Goal: Task Accomplishment & Management: Manage account settings

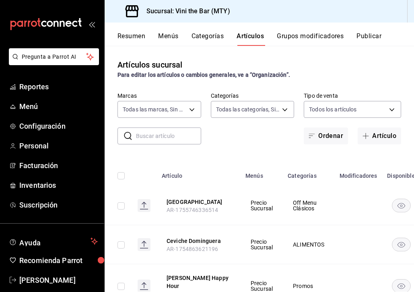
click at [296, 65] on div "Artículos sucursal Para editar los artículos o cambios generales, ve a “Organiz…" at bounding box center [259, 69] width 309 height 21
click at [378, 138] on button "Artículo" at bounding box center [379, 136] width 43 height 17
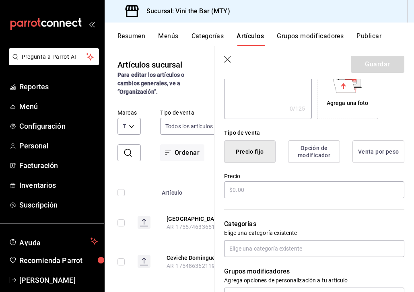
scroll to position [154, 0]
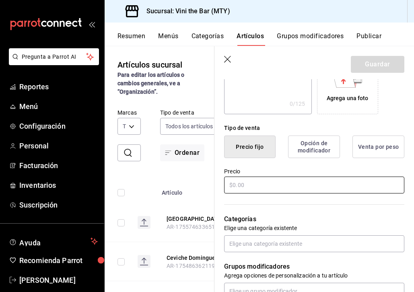
type input "Patrón Silver"
click at [260, 189] on input "text" at bounding box center [314, 185] width 180 height 17
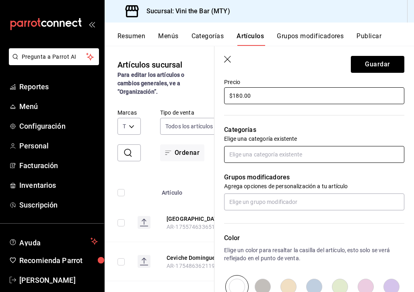
type input "$180.00"
click at [329, 158] on input "text" at bounding box center [314, 154] width 180 height 17
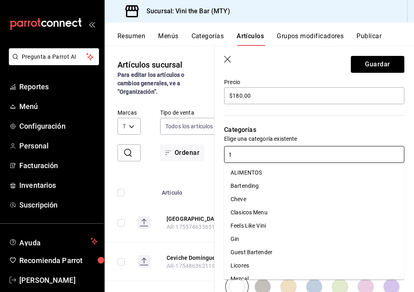
type input "te"
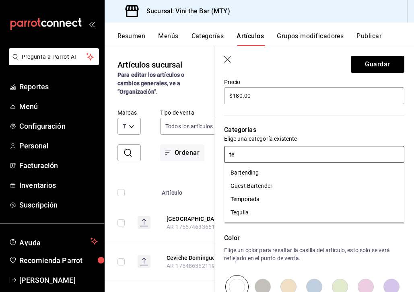
click at [287, 212] on li "Tequila" at bounding box center [314, 212] width 180 height 13
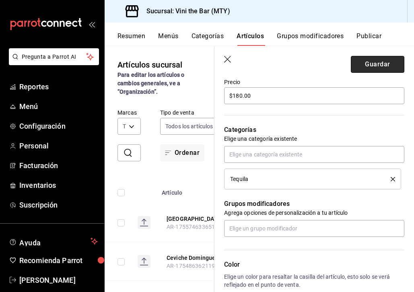
click at [379, 65] on button "Guardar" at bounding box center [378, 64] width 54 height 17
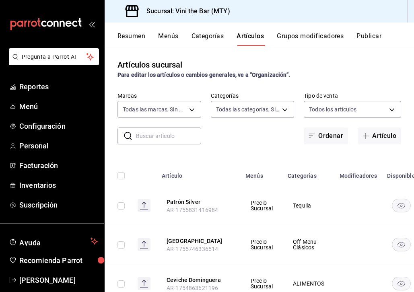
click at [139, 149] on div "Artículos sucursal Para editar los artículos o cambios generales, ve a “Organiz…" at bounding box center [259, 169] width 309 height 246
click at [151, 146] on div "Artículos sucursal Para editar los artículos o cambios generales, ve a “Organiz…" at bounding box center [259, 169] width 309 height 246
click at [161, 140] on input "text" at bounding box center [168, 136] width 65 height 16
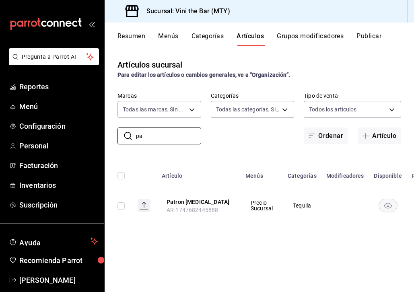
type input "p"
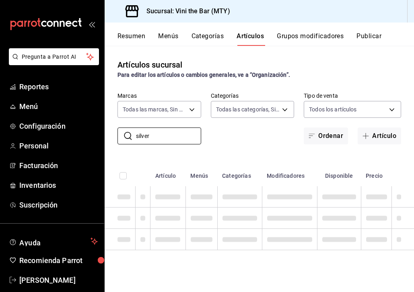
type input "silver"
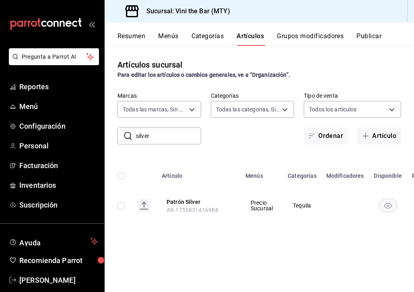
click at [386, 206] on rect "availability-product" at bounding box center [388, 205] width 19 height 13
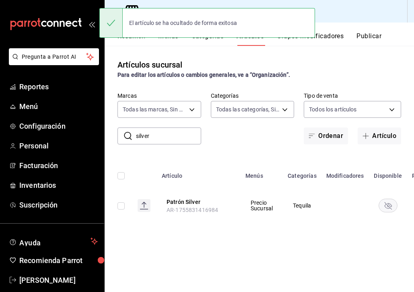
click at [386, 206] on rect "availability-product" at bounding box center [388, 205] width 19 height 13
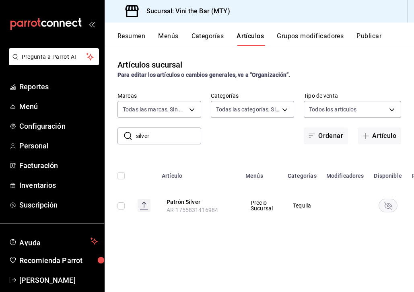
click at [201, 212] on span "AR-1755831416984" at bounding box center [192, 210] width 51 height 6
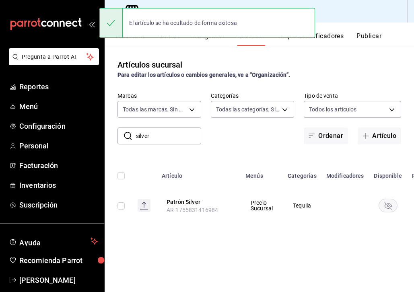
click at [391, 202] on rect "availability-product" at bounding box center [388, 205] width 19 height 13
click at [190, 203] on button "Patrón Silver" at bounding box center [199, 202] width 64 height 8
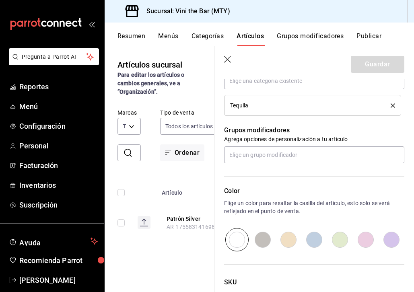
scroll to position [368, 0]
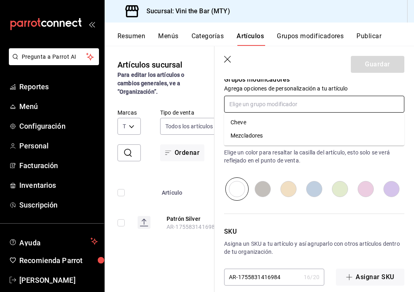
click at [275, 105] on input "text" at bounding box center [314, 104] width 180 height 17
click at [262, 137] on div "Mezcladores" at bounding box center [247, 136] width 32 height 8
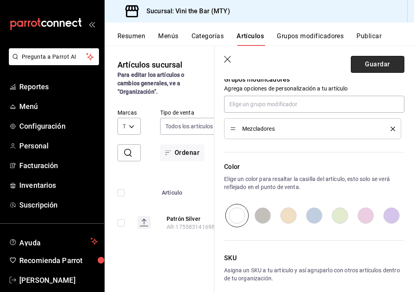
click at [391, 66] on button "Guardar" at bounding box center [378, 64] width 54 height 17
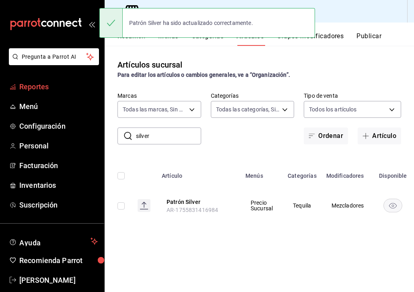
click at [56, 92] on span "Reportes" at bounding box center [58, 86] width 78 height 11
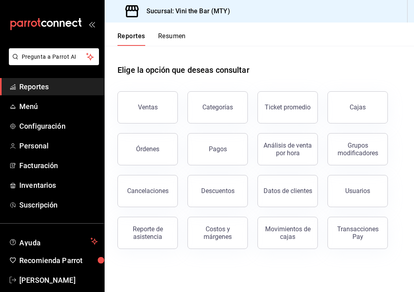
click at [48, 115] on ul "Reportes Menú Configuración Personal Facturación Inventarios Suscripción" at bounding box center [52, 146] width 104 height 136
click at [42, 109] on span "Menú" at bounding box center [58, 106] width 78 height 11
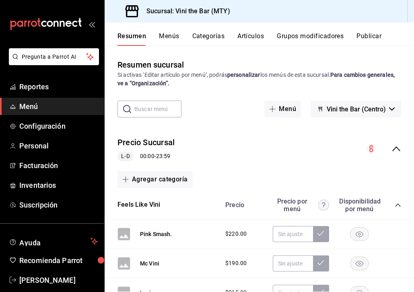
click at [166, 107] on input "text" at bounding box center [157, 109] width 47 height 16
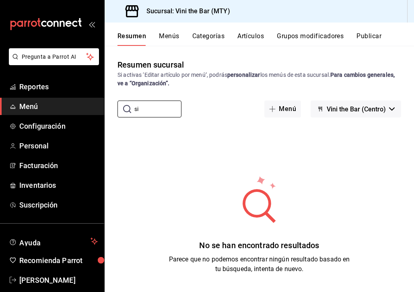
type input "s"
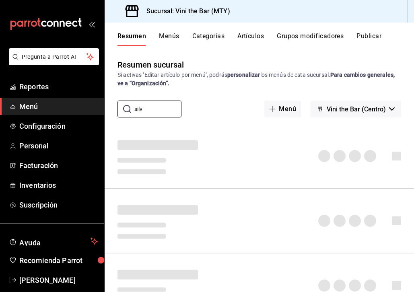
type input "silv"
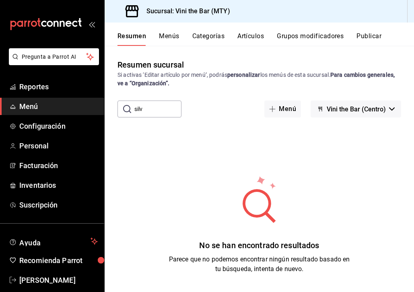
click at [251, 36] on button "Artículos" at bounding box center [250, 39] width 27 height 14
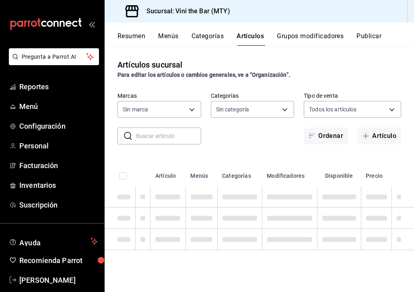
type input "301e9998-7bb8-4f99-8862-78d6caeba7de"
type input "12d1936a-636c-47d0-af86-05f23ee8085a,bf73e106-2912-4ef1-8d40-26f4b7a63d15,c075e…"
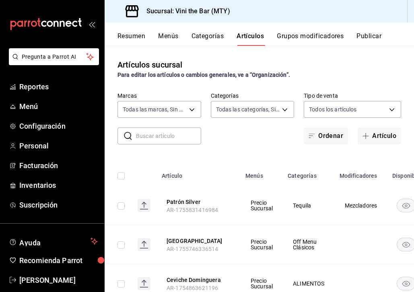
click at [169, 145] on div "Artículos sucursal Para editar los artículos o cambios generales, ve a “Organiz…" at bounding box center [259, 169] width 309 height 246
click at [173, 142] on input "text" at bounding box center [168, 136] width 65 height 16
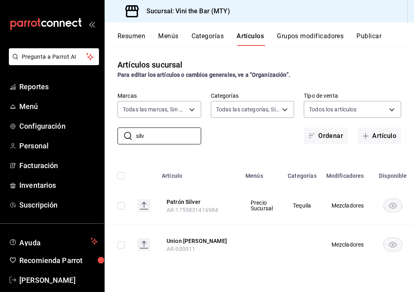
type input "silv"
click at [194, 197] on th "Patrón Silver AR-1755831416984" at bounding box center [199, 205] width 84 height 39
click at [191, 202] on button "Patrón Silver" at bounding box center [199, 202] width 64 height 8
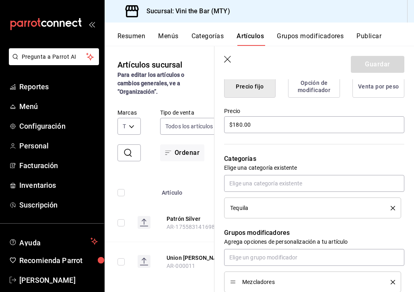
scroll to position [212, 0]
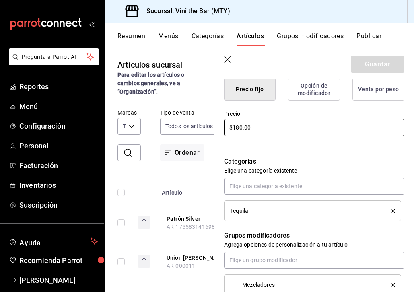
click at [238, 127] on input "$180.00" at bounding box center [314, 127] width 180 height 17
type input "$160.00"
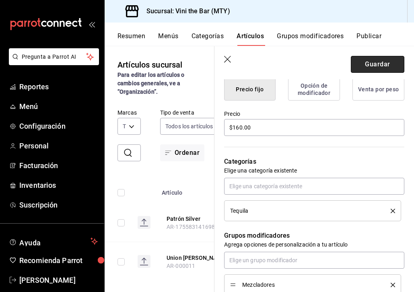
click at [383, 62] on button "Guardar" at bounding box center [378, 64] width 54 height 17
